Goal: Task Accomplishment & Management: Manage account settings

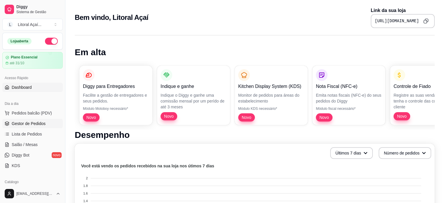
click at [36, 122] on span "Gestor de Pedidos" at bounding box center [29, 124] width 34 height 6
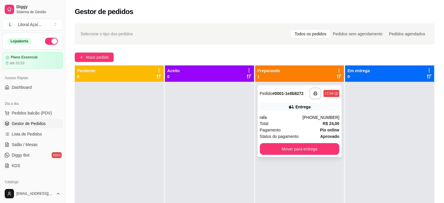
click at [303, 117] on div "rafa" at bounding box center [281, 117] width 43 height 6
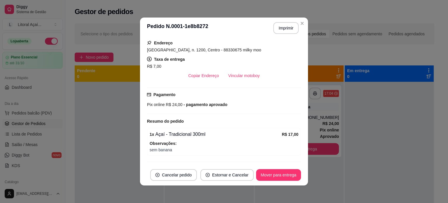
scroll to position [126, 0]
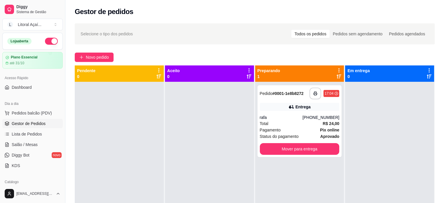
click at [129, 152] on div at bounding box center [119, 183] width 89 height 203
click at [116, 154] on div at bounding box center [119, 183] width 89 height 203
click at [302, 123] on div "Total R$ 24,00" at bounding box center [300, 123] width 80 height 6
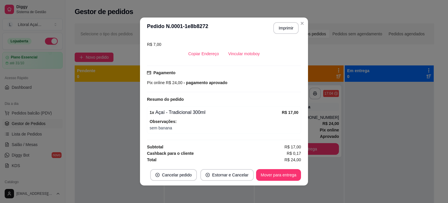
click at [153, 128] on span "sem banana" at bounding box center [224, 128] width 149 height 6
drag, startPoint x: 153, startPoint y: 128, endPoint x: 177, endPoint y: 131, distance: 24.1
click at [177, 131] on div "1 x Açaí - Tradicional 300ml R$ 17,00 Observações: sem banana" at bounding box center [224, 119] width 154 height 27
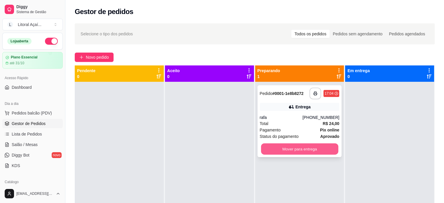
click at [284, 149] on button "Mover para entrega" at bounding box center [299, 148] width 77 height 11
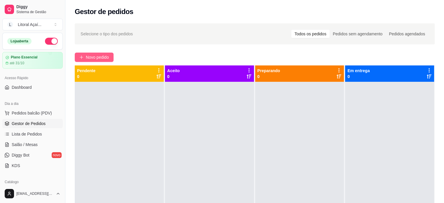
click at [107, 57] on span "Novo pedido" at bounding box center [97, 57] width 23 height 6
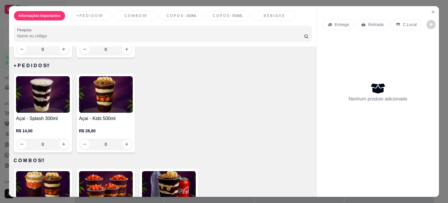
scroll to position [108, 0]
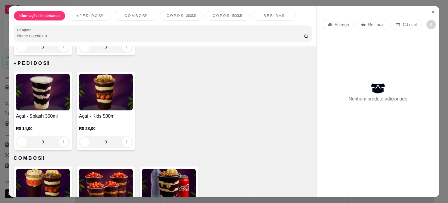
click at [62, 139] on div "0" at bounding box center [43, 142] width 54 height 12
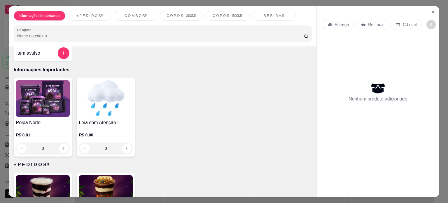
scroll to position [0, 0]
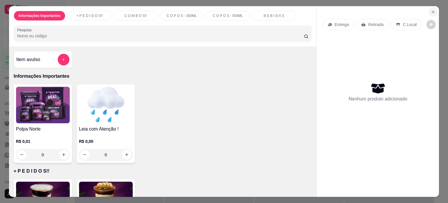
click at [432, 11] on icon "Close" at bounding box center [433, 12] width 5 height 5
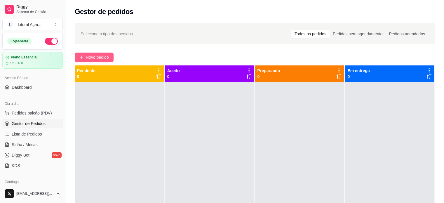
click at [98, 54] on span "Novo pedido" at bounding box center [97, 57] width 23 height 6
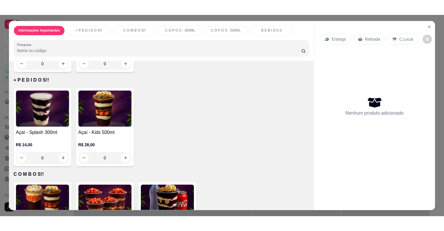
scroll to position [108, 0]
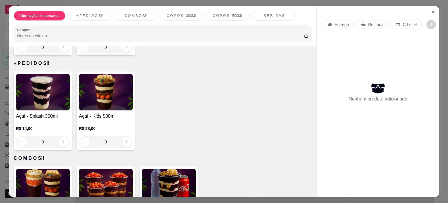
click at [65, 137] on div "0" at bounding box center [43, 142] width 54 height 12
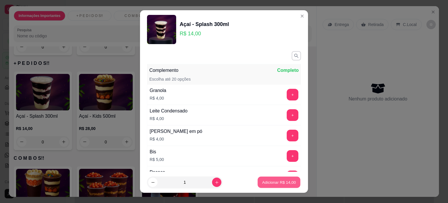
click at [277, 186] on button "Adicionar R$ 14,00" at bounding box center [279, 182] width 43 height 11
type input "1"
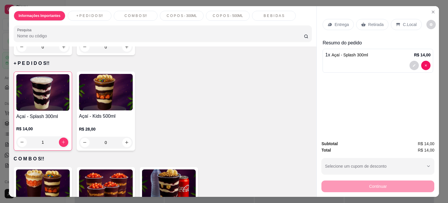
click at [393, 184] on div "Continuar" at bounding box center [378, 185] width 113 height 13
click at [383, 22] on div "Retirada" at bounding box center [372, 24] width 32 height 11
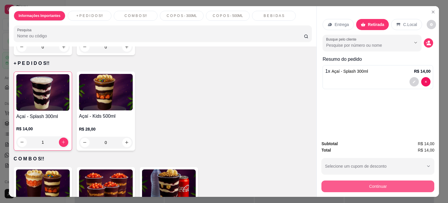
click at [371, 185] on button "Continuar" at bounding box center [378, 186] width 113 height 12
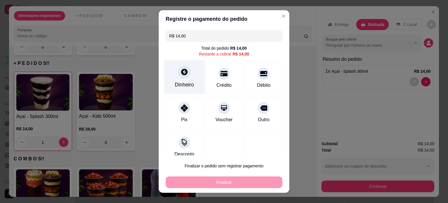
click at [180, 79] on div "Dinheiro" at bounding box center [184, 77] width 41 height 34
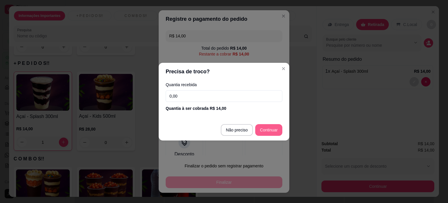
type input "R$ 0,00"
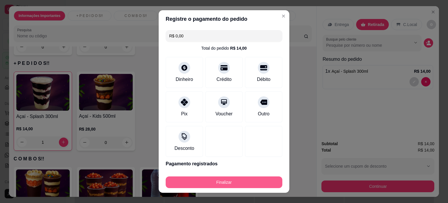
click at [231, 183] on button "Finalizar" at bounding box center [224, 182] width 117 height 12
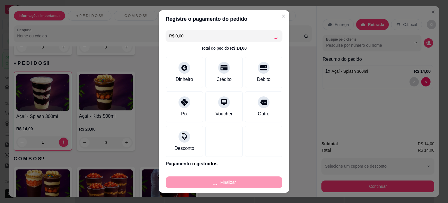
type input "0"
type input "-R$ 14,00"
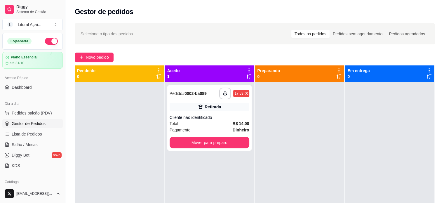
drag, startPoint x: 197, startPoint y: 75, endPoint x: 170, endPoint y: 81, distance: 27.7
click at [170, 81] on div "Aceito 1" at bounding box center [209, 73] width 89 height 16
drag, startPoint x: 175, startPoint y: 85, endPoint x: 179, endPoint y: 89, distance: 5.6
click at [179, 89] on div "**********" at bounding box center [209, 183] width 89 height 203
click at [201, 51] on div "**********" at bounding box center [254, 147] width 379 height 255
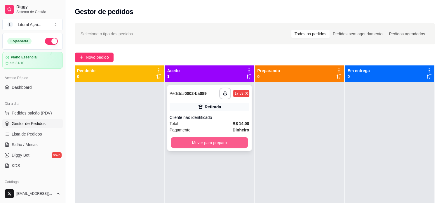
click at [208, 144] on button "Mover para preparo" at bounding box center [209, 142] width 77 height 11
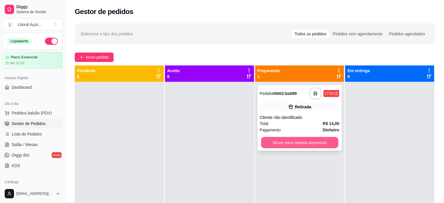
click at [299, 142] on button "Mover para retirada disponível" at bounding box center [299, 142] width 77 height 11
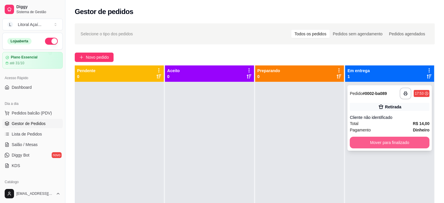
click at [385, 147] on button "Mover para finalizado" at bounding box center [390, 143] width 80 height 12
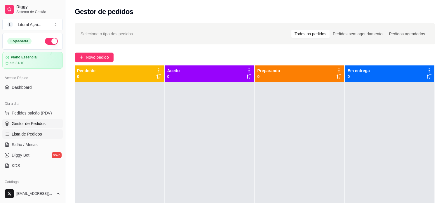
click at [30, 132] on span "Lista de Pedidos" at bounding box center [27, 134] width 30 height 6
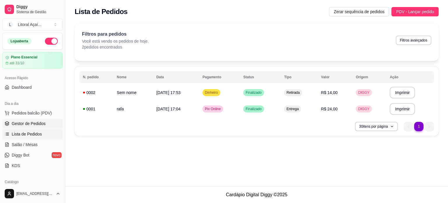
click at [36, 125] on span "Gestor de Pedidos" at bounding box center [29, 124] width 34 height 6
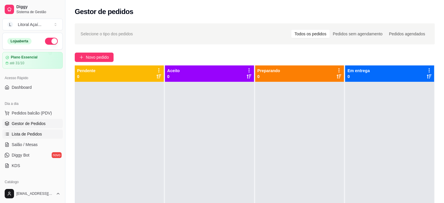
click at [32, 133] on span "Lista de Pedidos" at bounding box center [27, 134] width 30 height 6
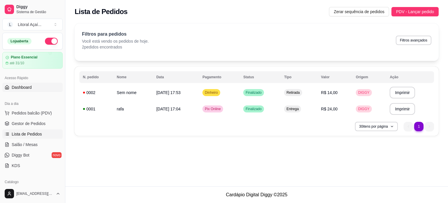
click at [18, 86] on span "Dashboard" at bounding box center [22, 87] width 20 height 6
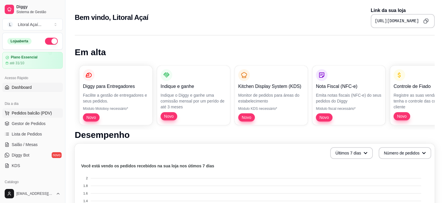
click at [28, 113] on span "Pedidos balcão (PDV)" at bounding box center [32, 113] width 40 height 6
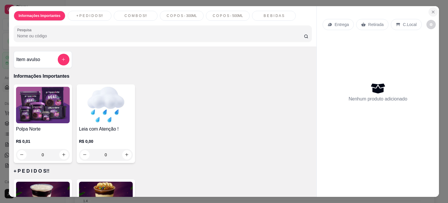
click at [433, 12] on button "Close" at bounding box center [433, 11] width 9 height 9
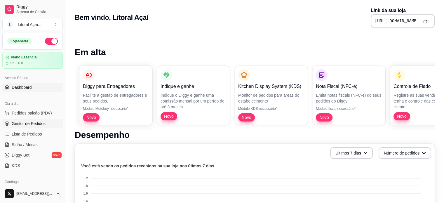
click at [40, 122] on span "Gestor de Pedidos" at bounding box center [29, 124] width 34 height 6
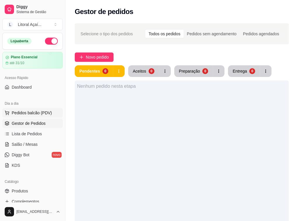
click at [28, 114] on span "Pedidos balcão (PDV)" at bounding box center [32, 113] width 40 height 6
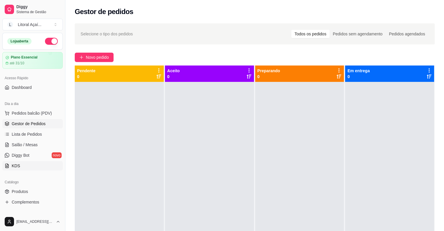
click at [26, 166] on link "KDS" at bounding box center [32, 165] width 60 height 9
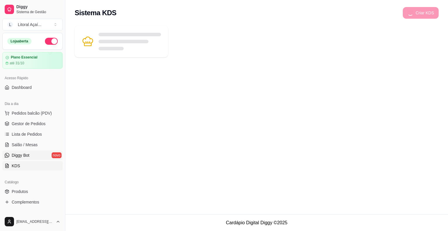
click at [35, 150] on link "Diggy Bot novo" at bounding box center [32, 154] width 60 height 9
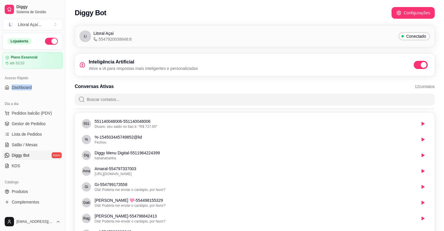
drag, startPoint x: 42, startPoint y: 82, endPoint x: 34, endPoint y: 95, distance: 15.6
click at [34, 95] on div "Loja aberta Plano Essencial até 31/10 Acesso Rápido Dashboard Dia a dia Pedidos…" at bounding box center [32, 122] width 65 height 179
click at [38, 89] on link "Dashboard" at bounding box center [32, 87] width 60 height 9
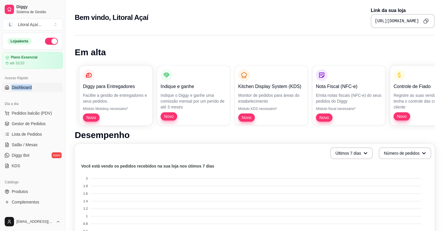
click at [28, 86] on span "Dashboard" at bounding box center [22, 87] width 20 height 6
click at [24, 123] on span "Gestor de Pedidos" at bounding box center [29, 124] width 34 height 6
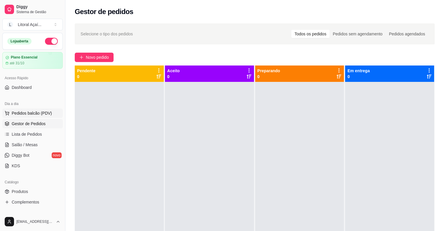
click at [34, 117] on ul "Pedidos balcão (PDV) Gestor de Pedidos Lista de Pedidos Salão / Mesas Diggy Bot…" at bounding box center [32, 139] width 60 height 62
click at [43, 114] on span "Pedidos balcão (PDV)" at bounding box center [32, 113] width 40 height 6
click at [53, 111] on button "Pedidos balcão (PDV)" at bounding box center [32, 112] width 60 height 9
click at [32, 86] on link "Dashboard" at bounding box center [32, 87] width 60 height 9
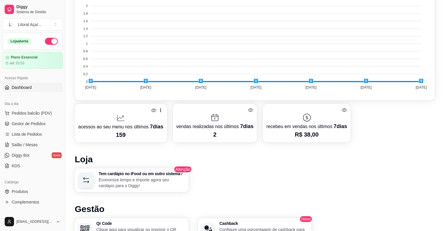
scroll to position [168, 0]
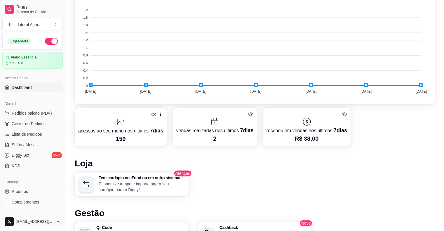
click at [309, 144] on div "recebeu em vendas nos últimos 7 dias R$ 38,00" at bounding box center [307, 127] width 88 height 39
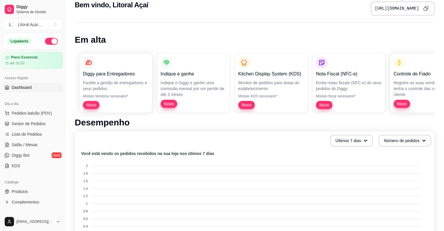
scroll to position [13, 0]
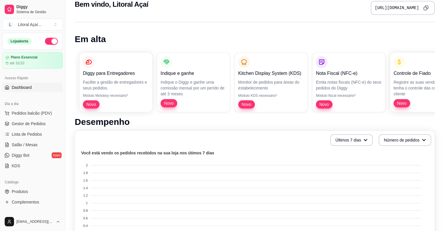
click at [53, 84] on link "Dashboard" at bounding box center [32, 87] width 60 height 9
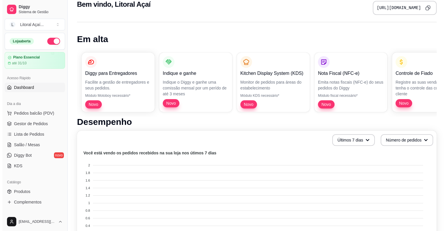
scroll to position [0, 0]
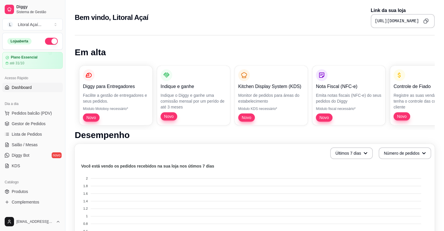
click at [53, 84] on link "Dashboard" at bounding box center [32, 87] width 60 height 9
click at [30, 115] on span "Pedidos balcão (PDV)" at bounding box center [32, 113] width 40 height 6
click at [27, 126] on span "Gestor de Pedidos" at bounding box center [29, 124] width 34 height 6
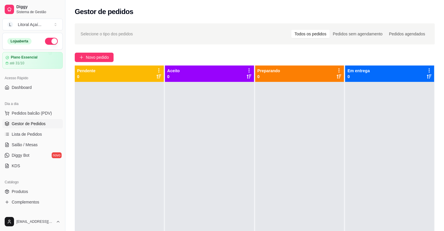
click at [20, 120] on link "Gestor de Pedidos" at bounding box center [32, 123] width 60 height 9
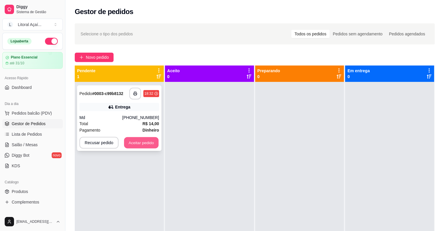
click at [139, 142] on button "Aceitar pedido" at bounding box center [141, 142] width 34 height 11
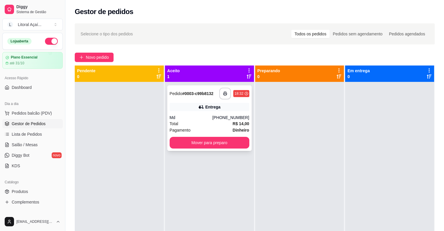
click at [208, 119] on div "Md" at bounding box center [191, 117] width 43 height 6
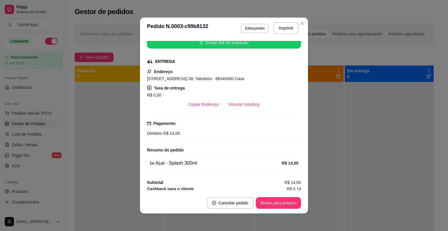
scroll to position [83, 0]
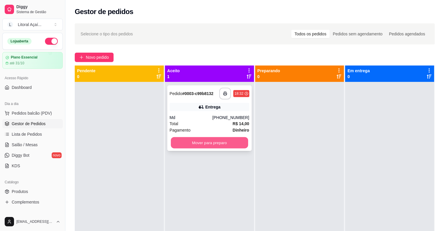
click at [210, 143] on button "Mover para preparo" at bounding box center [209, 142] width 77 height 11
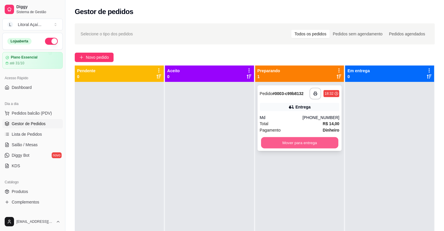
click at [303, 146] on button "Mover para entrega" at bounding box center [299, 142] width 77 height 11
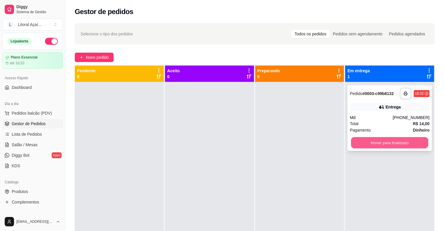
click at [384, 142] on button "Mover para finalizado" at bounding box center [389, 142] width 77 height 11
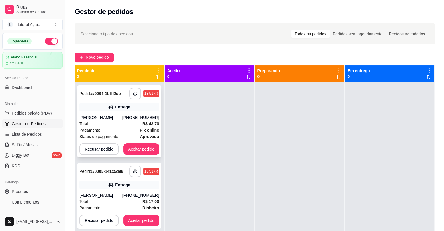
click at [129, 133] on div "Pagamento Pix online" at bounding box center [119, 130] width 80 height 6
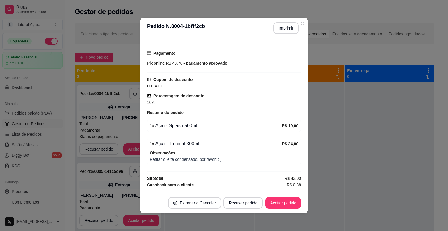
scroll to position [147, 0]
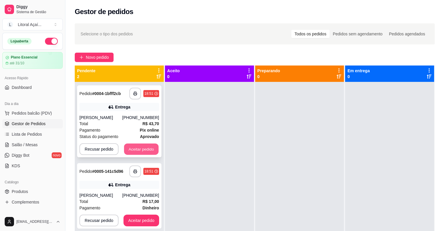
click at [145, 155] on button "Aceitar pedido" at bounding box center [141, 148] width 34 height 11
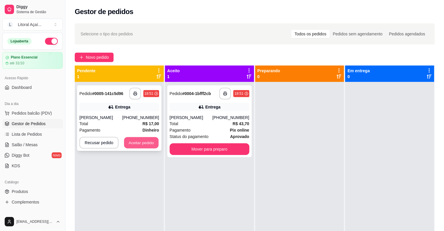
click at [142, 141] on button "Aceitar pedido" at bounding box center [141, 142] width 34 height 11
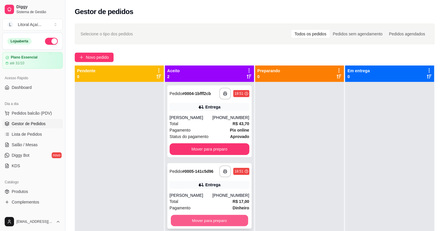
click at [214, 203] on button "Mover para preparo" at bounding box center [209, 220] width 77 height 11
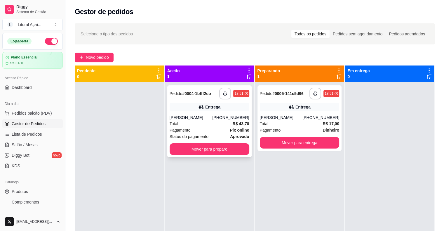
click at [206, 127] on div "Total R$ 43,70" at bounding box center [210, 123] width 80 height 6
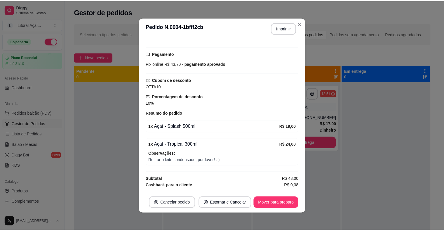
scroll to position [156, 0]
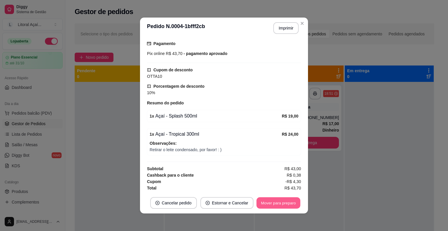
click at [277, 203] on button "Mover para preparo" at bounding box center [279, 202] width 44 height 11
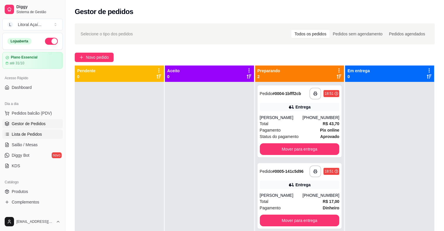
click at [34, 135] on span "Lista de Pedidos" at bounding box center [27, 134] width 30 height 6
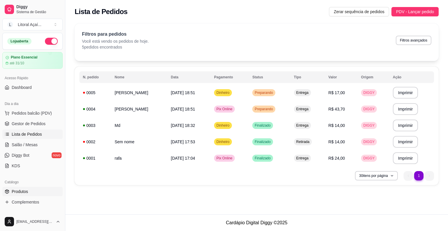
click at [28, 193] on span "Produtos" at bounding box center [20, 191] width 16 height 6
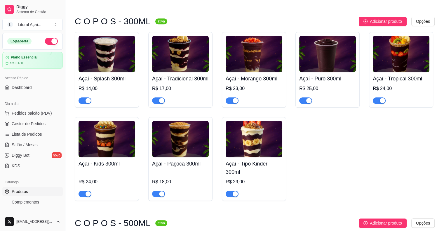
scroll to position [372, 0]
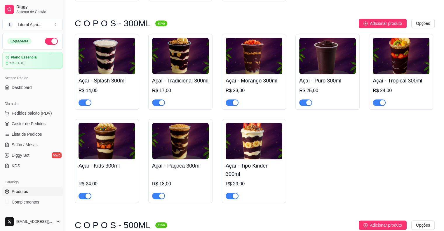
click at [418, 90] on div "R$ 24,00" at bounding box center [401, 96] width 57 height 19
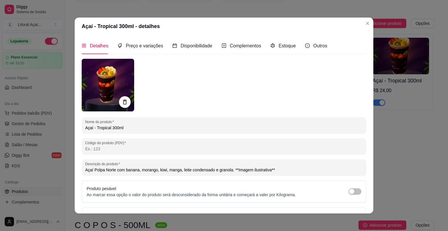
click at [175, 182] on div "Produto pesável Ao marcar essa opção o valor do produto será desconsiderado da …" at bounding box center [224, 191] width 285 height 22
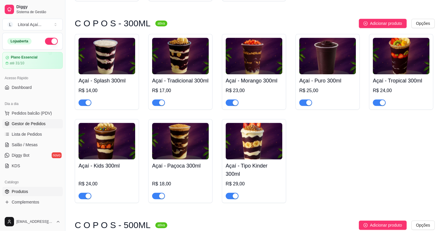
click at [37, 123] on span "Gestor de Pedidos" at bounding box center [29, 124] width 34 height 6
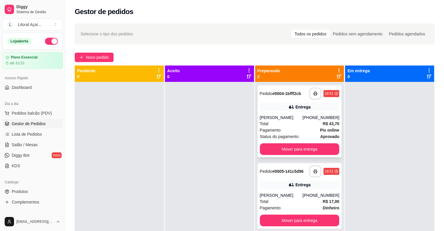
click at [307, 120] on div "[PHONE_NUMBER]" at bounding box center [320, 117] width 37 height 6
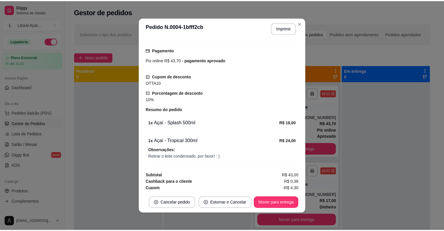
scroll to position [156, 0]
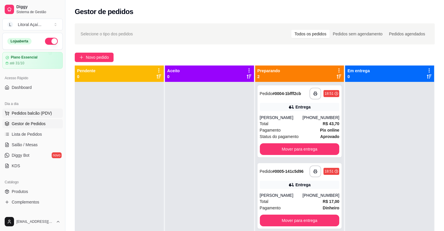
click at [42, 115] on span "Pedidos balcão (PDV)" at bounding box center [32, 113] width 40 height 6
click at [26, 190] on span "Produtos" at bounding box center [20, 191] width 16 height 6
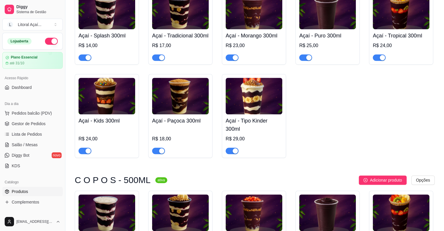
scroll to position [396, 0]
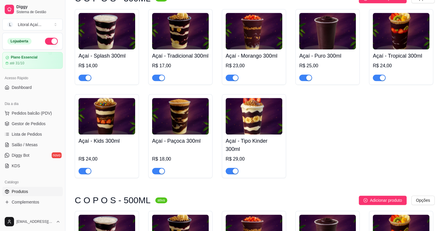
click at [415, 50] on div "Açaí - Tropical 300ml R$ 24,00" at bounding box center [401, 65] width 57 height 32
click at [27, 123] on span "Gestor de Pedidos" at bounding box center [29, 124] width 34 height 6
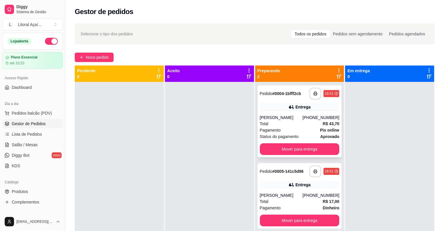
click at [331, 95] on div "18:51" at bounding box center [331, 93] width 16 height 7
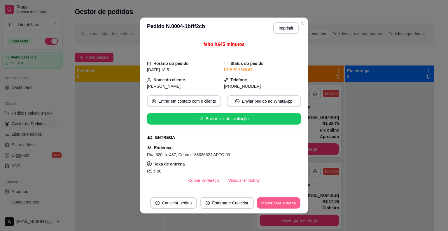
click at [270, 203] on button "Mover para entrega" at bounding box center [279, 202] width 44 height 11
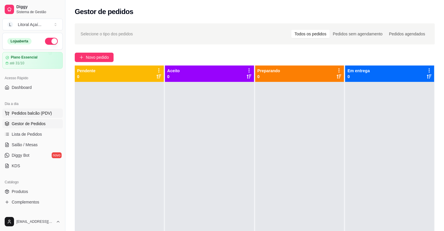
click at [36, 111] on span "Pedidos balcão (PDV)" at bounding box center [32, 113] width 40 height 6
click at [26, 191] on span "Produtos" at bounding box center [20, 191] width 16 height 6
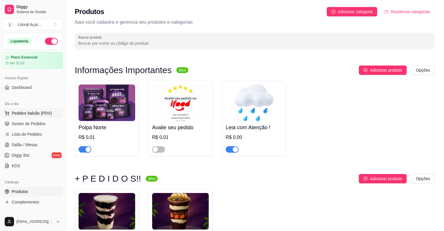
click at [29, 113] on span "Pedidos balcão (PDV)" at bounding box center [32, 113] width 40 height 6
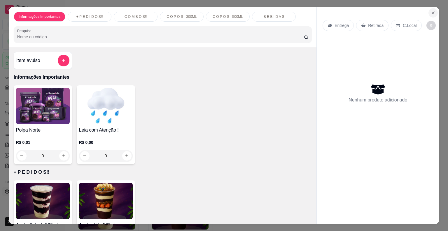
click at [431, 11] on icon "Close" at bounding box center [433, 13] width 5 height 5
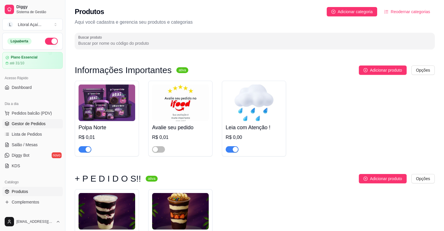
click at [37, 121] on span "Gestor de Pedidos" at bounding box center [29, 124] width 34 height 6
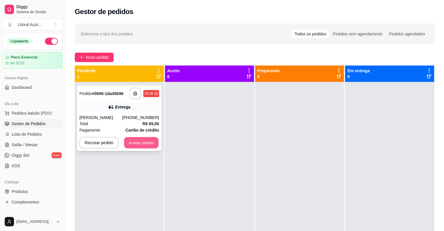
click at [149, 138] on button "Aceitar pedido" at bounding box center [141, 142] width 34 height 11
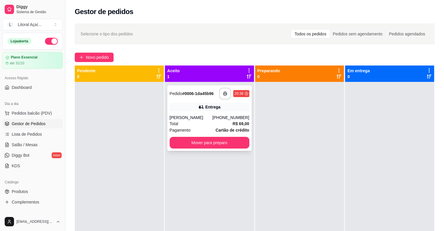
click at [230, 116] on div "[PHONE_NUMBER]" at bounding box center [230, 117] width 37 height 6
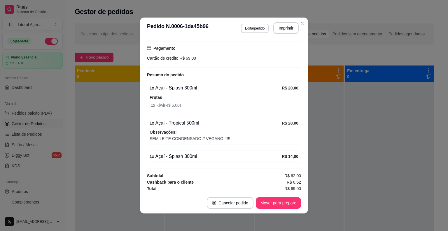
scroll to position [158, 0]
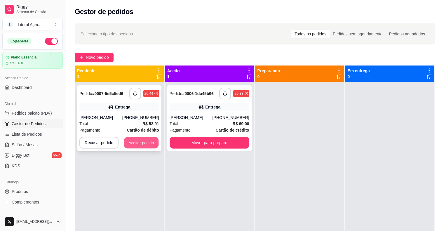
click at [145, 143] on button "Aceitar pedido" at bounding box center [141, 142] width 34 height 11
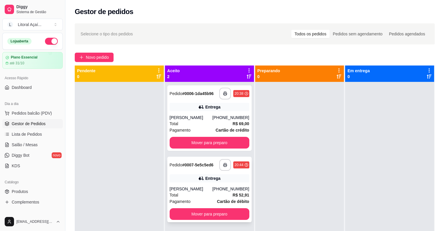
click at [226, 188] on div "[PHONE_NUMBER]" at bounding box center [230, 189] width 37 height 6
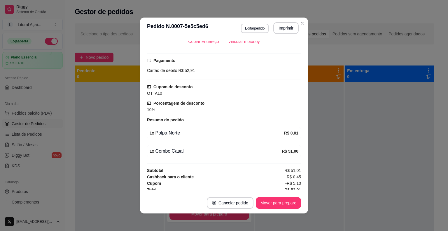
scroll to position [140, 0]
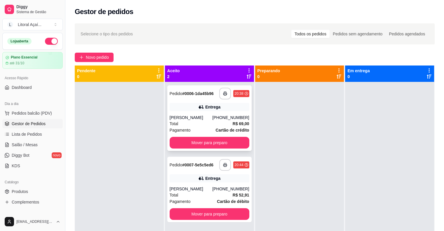
click at [225, 117] on div "[PHONE_NUMBER]" at bounding box center [230, 117] width 37 height 6
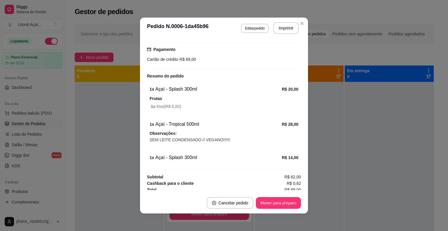
scroll to position [158, 0]
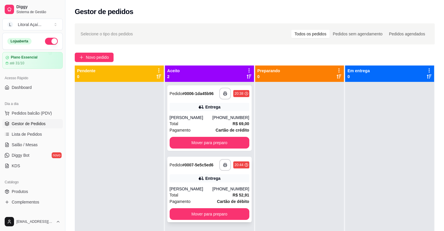
click at [201, 198] on div "Pagamento Cartão de débito" at bounding box center [210, 201] width 80 height 6
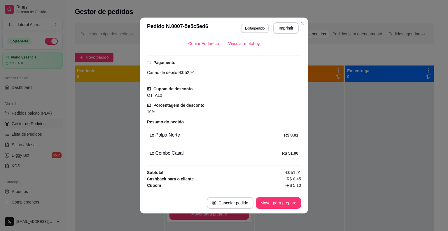
scroll to position [138, 0]
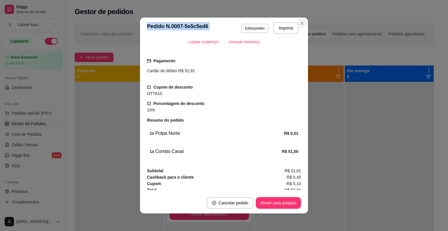
drag, startPoint x: 304, startPoint y: 27, endPoint x: 303, endPoint y: 24, distance: 3.0
click at [303, 24] on section "**********" at bounding box center [224, 116] width 168 height 196
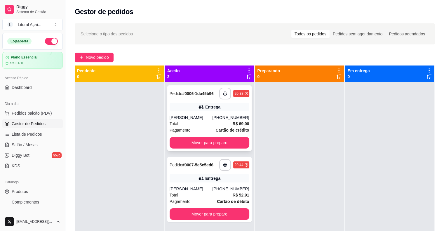
click at [203, 109] on div "Entrega" at bounding box center [210, 107] width 80 height 8
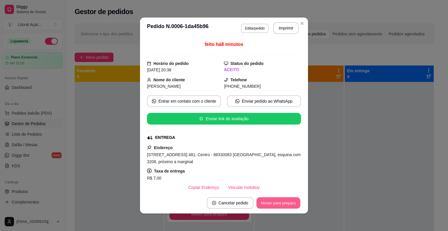
click at [280, 203] on button "Mover para preparo" at bounding box center [279, 202] width 44 height 11
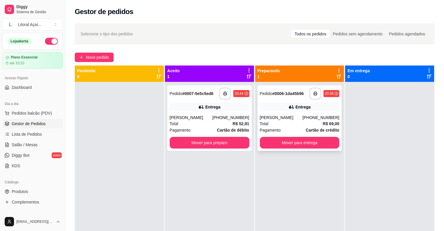
click at [319, 112] on div "**********" at bounding box center [299, 117] width 84 height 65
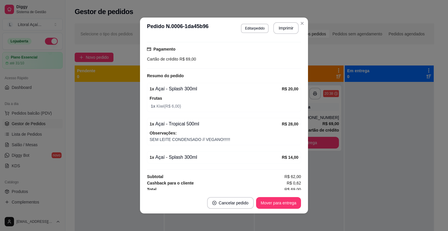
scroll to position [158, 0]
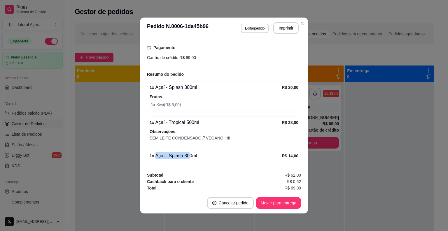
drag, startPoint x: 185, startPoint y: 159, endPoint x: 153, endPoint y: 157, distance: 32.4
click at [153, 157] on div "1 x Açaí - Splash 300ml R$ 14,00" at bounding box center [224, 155] width 154 height 12
click at [153, 157] on div "1 x Açaí - Splash 300ml" at bounding box center [216, 155] width 132 height 7
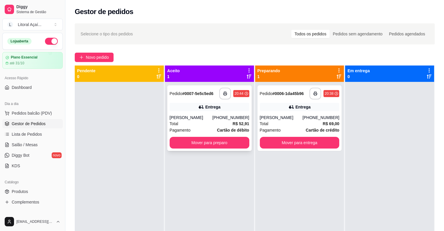
click at [225, 120] on div "[PHONE_NUMBER]" at bounding box center [230, 117] width 37 height 6
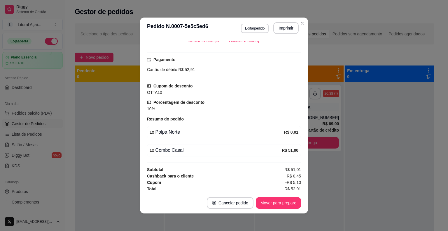
scroll to position [140, 0]
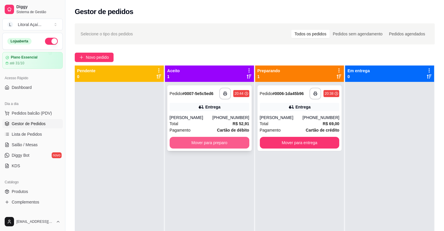
click at [227, 140] on button "Mover para preparo" at bounding box center [210, 143] width 80 height 12
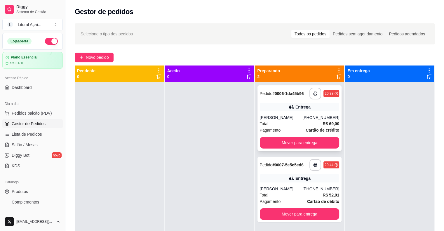
click at [309, 127] on span "Cartão de crédito" at bounding box center [323, 130] width 34 height 6
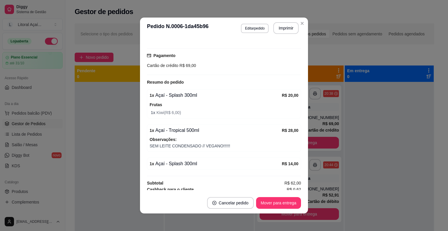
scroll to position [158, 0]
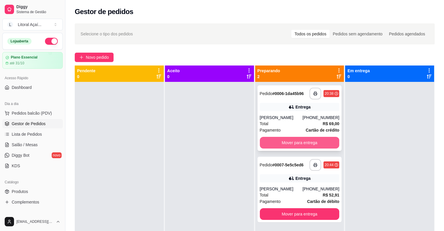
click at [309, 139] on button "Mover para entrega" at bounding box center [300, 143] width 80 height 12
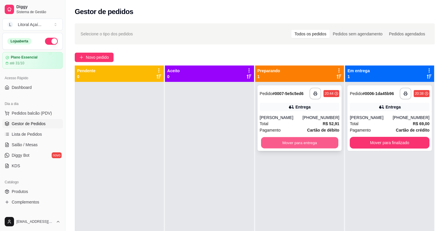
click at [309, 143] on button "Mover para entrega" at bounding box center [299, 142] width 77 height 11
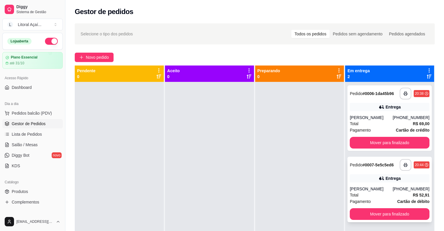
click at [379, 184] on div "**********" at bounding box center [389, 188] width 84 height 65
click at [388, 118] on div "[PERSON_NAME]" at bounding box center [371, 117] width 43 height 6
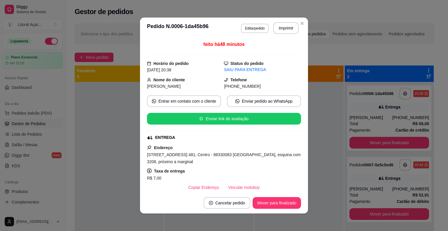
drag, startPoint x: 299, startPoint y: 75, endPoint x: 299, endPoint y: 84, distance: 9.1
click at [299, 84] on div "feito há 48 minutos Horário do pedido [DATE] 20:38 Status do pedido SAIU PARA E…" at bounding box center [224, 116] width 168 height 154
click at [259, 29] on button "Editar pedido" at bounding box center [255, 28] width 28 height 9
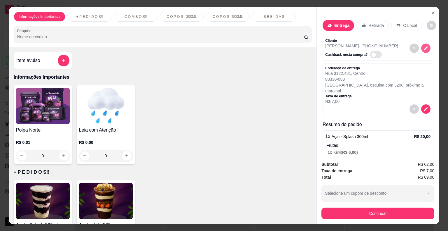
click at [424, 46] on icon "decrease-product-quantity" at bounding box center [426, 48] width 5 height 5
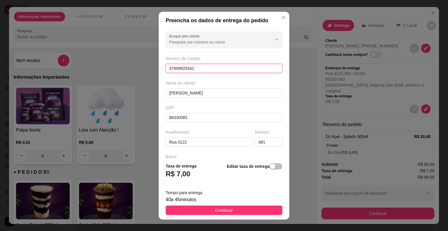
drag, startPoint x: 210, startPoint y: 68, endPoint x: 132, endPoint y: 62, distance: 78.8
click at [132, 62] on div "Preencha os dados de entrega do pedido Busque pelo cliente Número de contato 47…" at bounding box center [224, 115] width 448 height 231
paste input "554 79292-"
click at [172, 70] on input "554 79292-9342" at bounding box center [224, 68] width 117 height 9
type input "5"
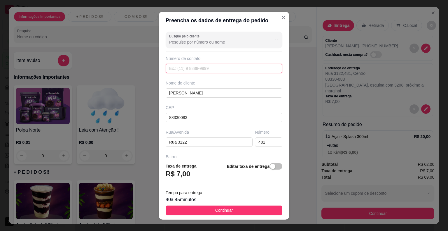
paste input "554 79292-9342"
drag, startPoint x: 167, startPoint y: 70, endPoint x: 172, endPoint y: 70, distance: 4.4
click at [172, 70] on input "554 79292-9342" at bounding box center [224, 68] width 117 height 9
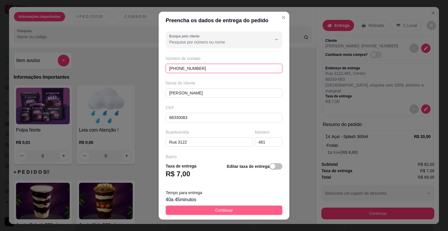
type input "[PHONE_NUMBER]"
click at [234, 203] on button "Continuar" at bounding box center [224, 209] width 117 height 9
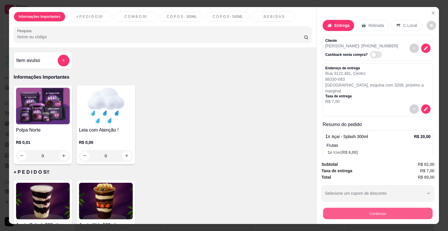
click at [356, 203] on button "Continuar" at bounding box center [377, 213] width 109 height 11
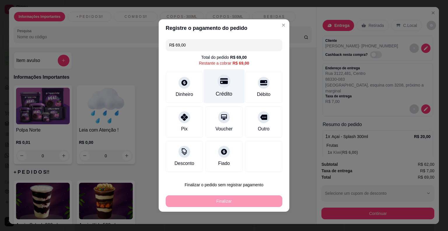
click at [226, 94] on div "Crédito" at bounding box center [224, 94] width 17 height 8
type input "R$ 0,00"
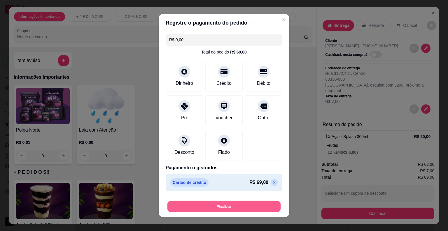
click at [243, 202] on button "Finalizar" at bounding box center [224, 206] width 113 height 11
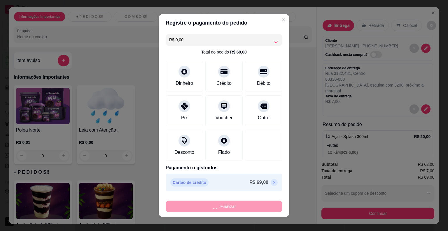
type input "0"
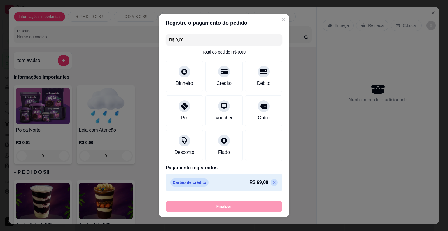
type input "-R$ 69,00"
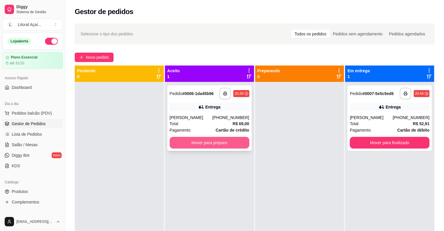
click at [230, 144] on button "Mover para preparo" at bounding box center [210, 143] width 80 height 12
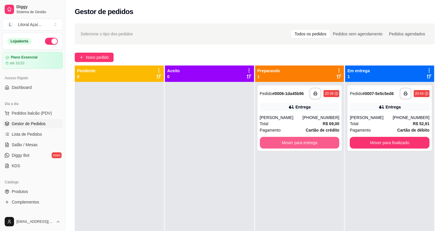
click at [302, 139] on button "Mover para entrega" at bounding box center [300, 143] width 80 height 12
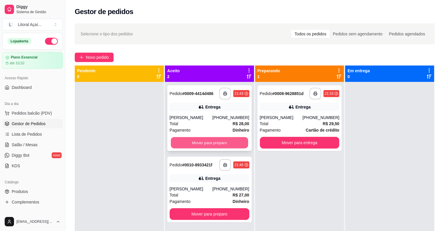
click at [222, 141] on button "Mover para preparo" at bounding box center [209, 142] width 77 height 11
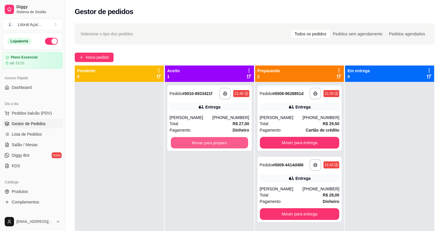
click at [222, 141] on button "Mover para preparo" at bounding box center [209, 142] width 77 height 11
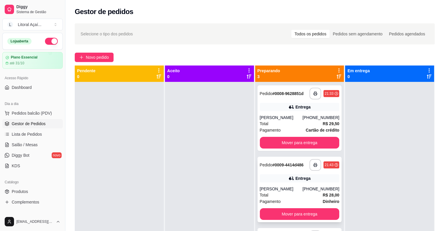
click at [312, 187] on div "[PHONE_NUMBER]" at bounding box center [320, 189] width 37 height 6
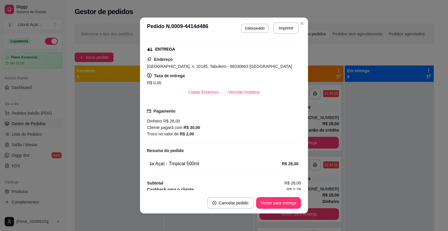
scroll to position [96, 0]
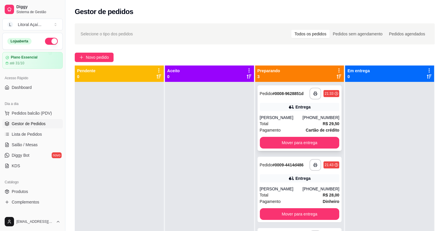
click at [310, 126] on div "Total R$ 29,50" at bounding box center [300, 123] width 80 height 6
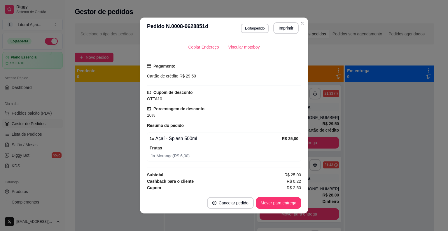
scroll to position [140, 0]
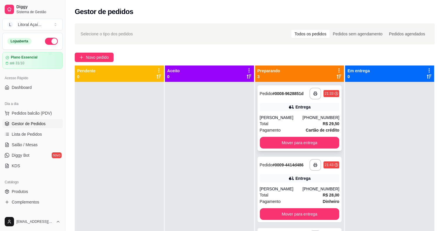
click at [314, 121] on div "Total R$ 29,50" at bounding box center [300, 123] width 80 height 6
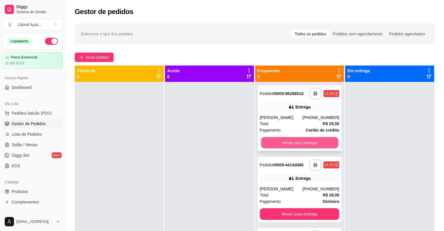
click at [287, 143] on button "Mover para entrega" at bounding box center [299, 142] width 77 height 11
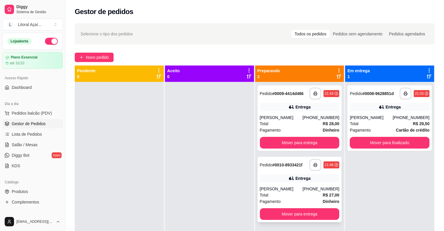
click at [286, 192] on div "Total R$ 27,00" at bounding box center [300, 194] width 80 height 6
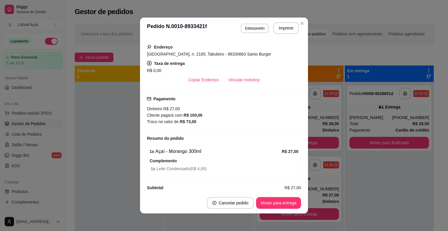
scroll to position [113, 0]
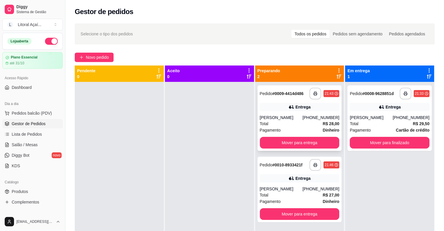
click at [294, 111] on div "**********" at bounding box center [299, 117] width 84 height 65
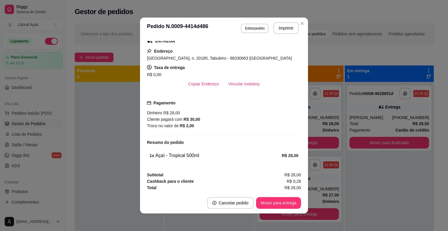
scroll to position [0, 0]
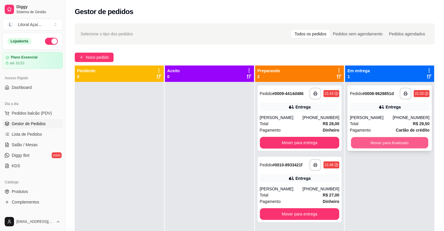
click at [398, 142] on button "Mover para finalizado" at bounding box center [389, 142] width 77 height 11
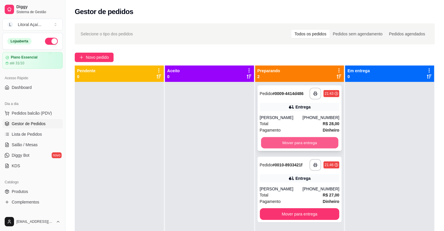
click at [317, 141] on button "Mover para entrega" at bounding box center [299, 142] width 77 height 11
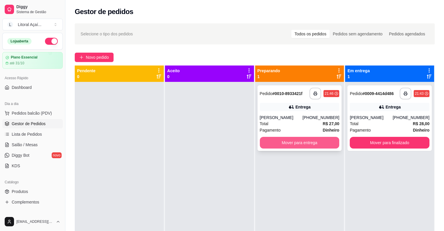
click at [299, 143] on button "Mover para entrega" at bounding box center [300, 143] width 80 height 12
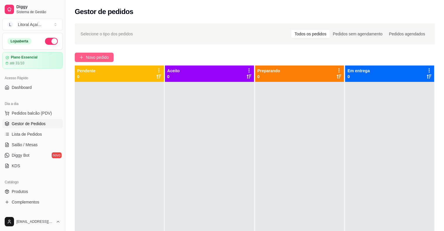
click at [106, 57] on span "Novo pedido" at bounding box center [97, 57] width 23 height 6
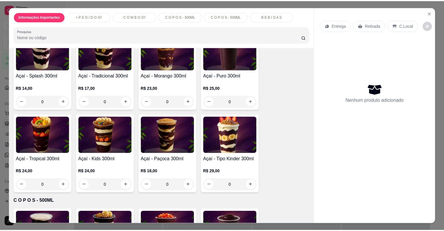
scroll to position [340, 0]
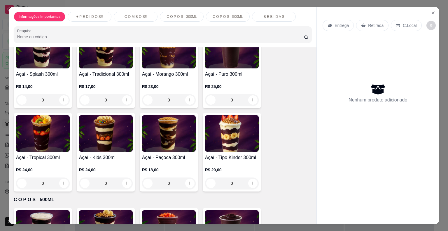
click at [127, 100] on div "0" at bounding box center [106, 100] width 54 height 12
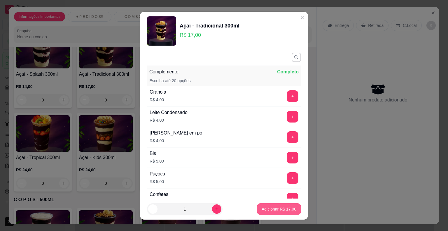
click at [266, 203] on p "Adicionar R$ 17,00" at bounding box center [279, 209] width 35 height 6
type input "1"
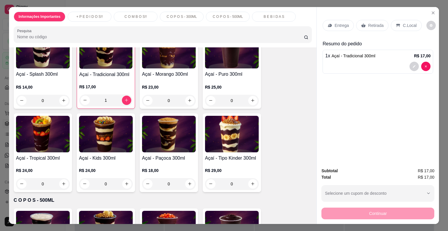
click at [379, 26] on div "Retirada" at bounding box center [372, 25] width 32 height 11
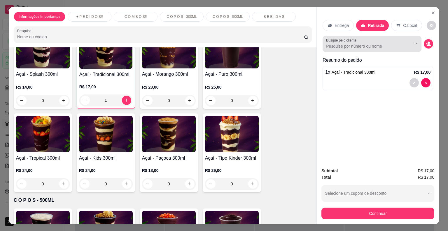
click at [379, 46] on input "Busque pelo cliente" at bounding box center [364, 46] width 76 height 6
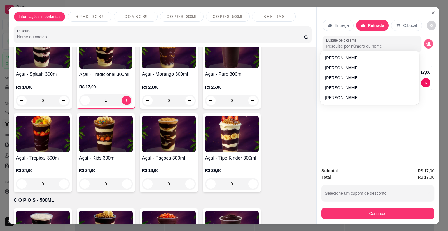
click at [430, 40] on button "decrease-product-quantity" at bounding box center [428, 43] width 9 height 9
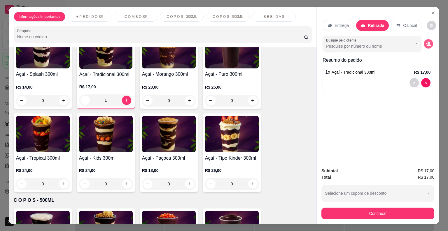
click at [427, 44] on icon "decrease-product-quantity" at bounding box center [429, 45] width 4 height 2
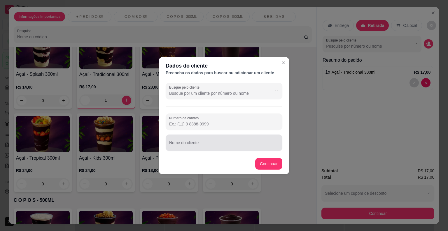
click at [195, 147] on input "Nome do cliente" at bounding box center [224, 145] width 110 height 6
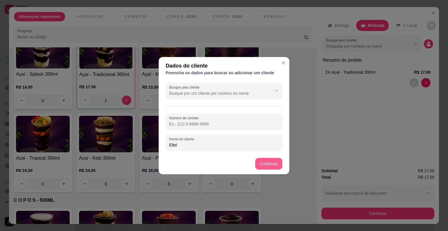
type input "Eliel"
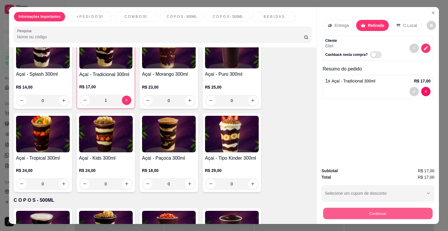
click at [391, 203] on button "Continuar" at bounding box center [377, 213] width 109 height 11
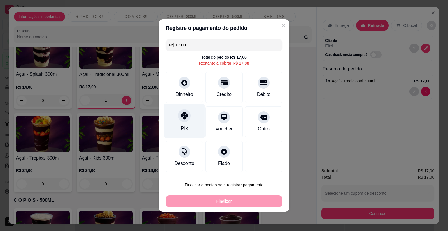
click at [189, 128] on div "Pix" at bounding box center [184, 121] width 41 height 34
type input "R$ 0,00"
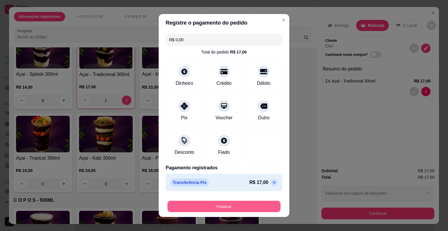
click at [235, 203] on button "Finalizar" at bounding box center [224, 206] width 113 height 11
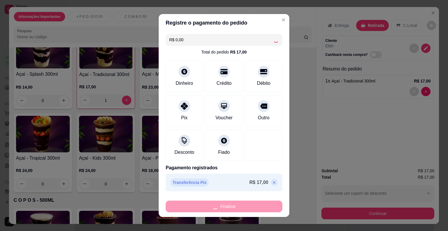
type input "0"
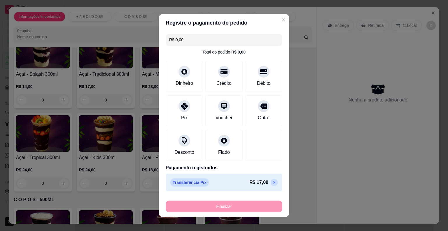
type input "-R$ 17,00"
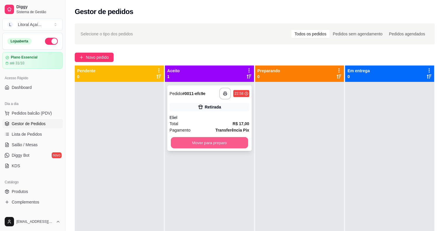
click at [228, 140] on button "Mover para preparo" at bounding box center [209, 142] width 77 height 11
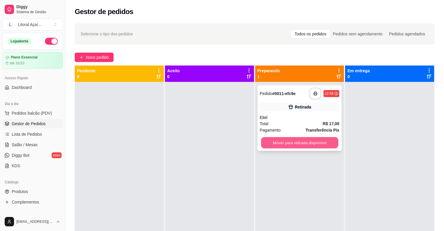
click at [313, 141] on button "Mover para retirada disponível" at bounding box center [299, 142] width 77 height 11
